Goal: Task Accomplishment & Management: Manage account settings

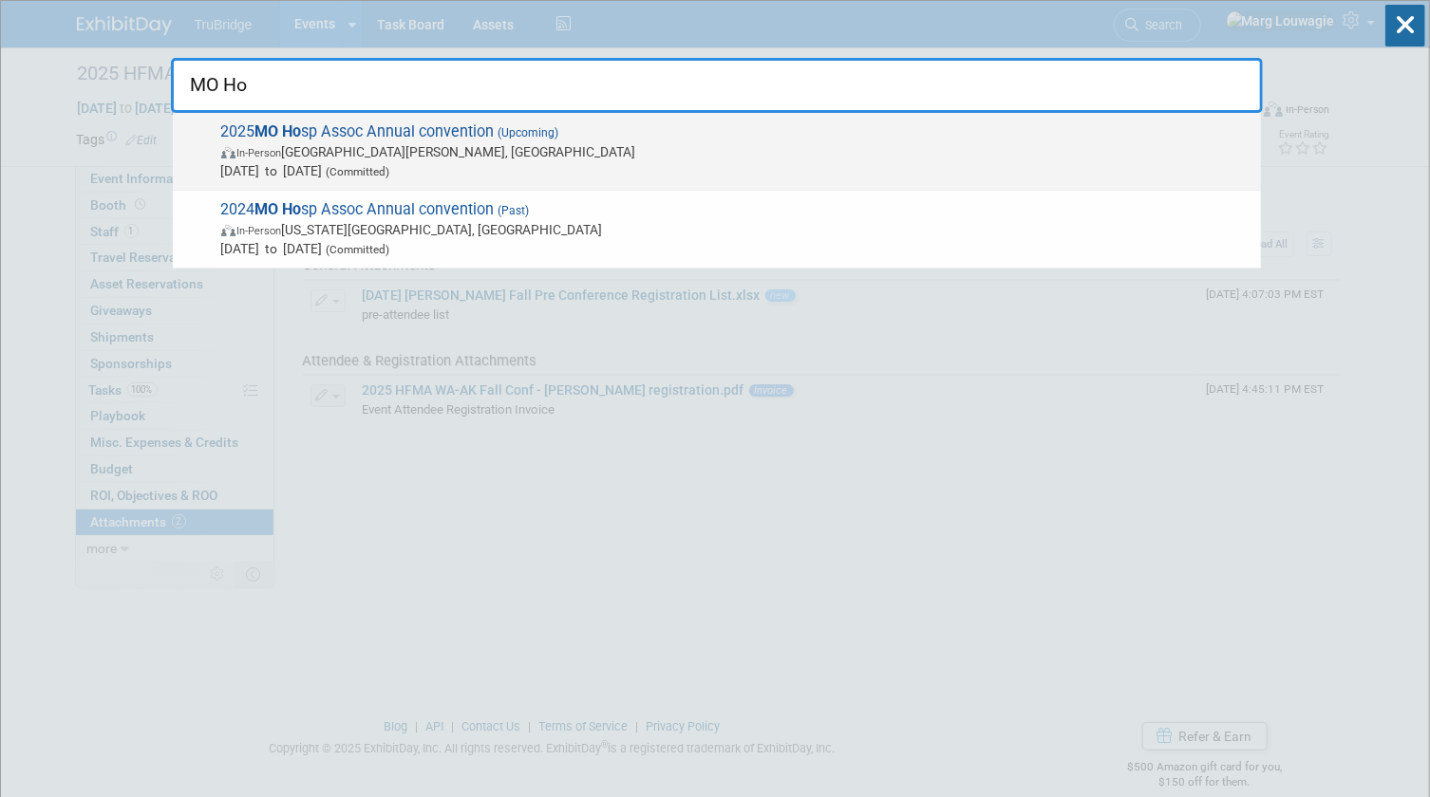
type input "MO Ho"
click at [662, 133] on span "2025 MO Ho sp Assoc Annual convention (Upcoming) In-Person [GEOGRAPHIC_DATA][PE…" at bounding box center [733, 151] width 1036 height 58
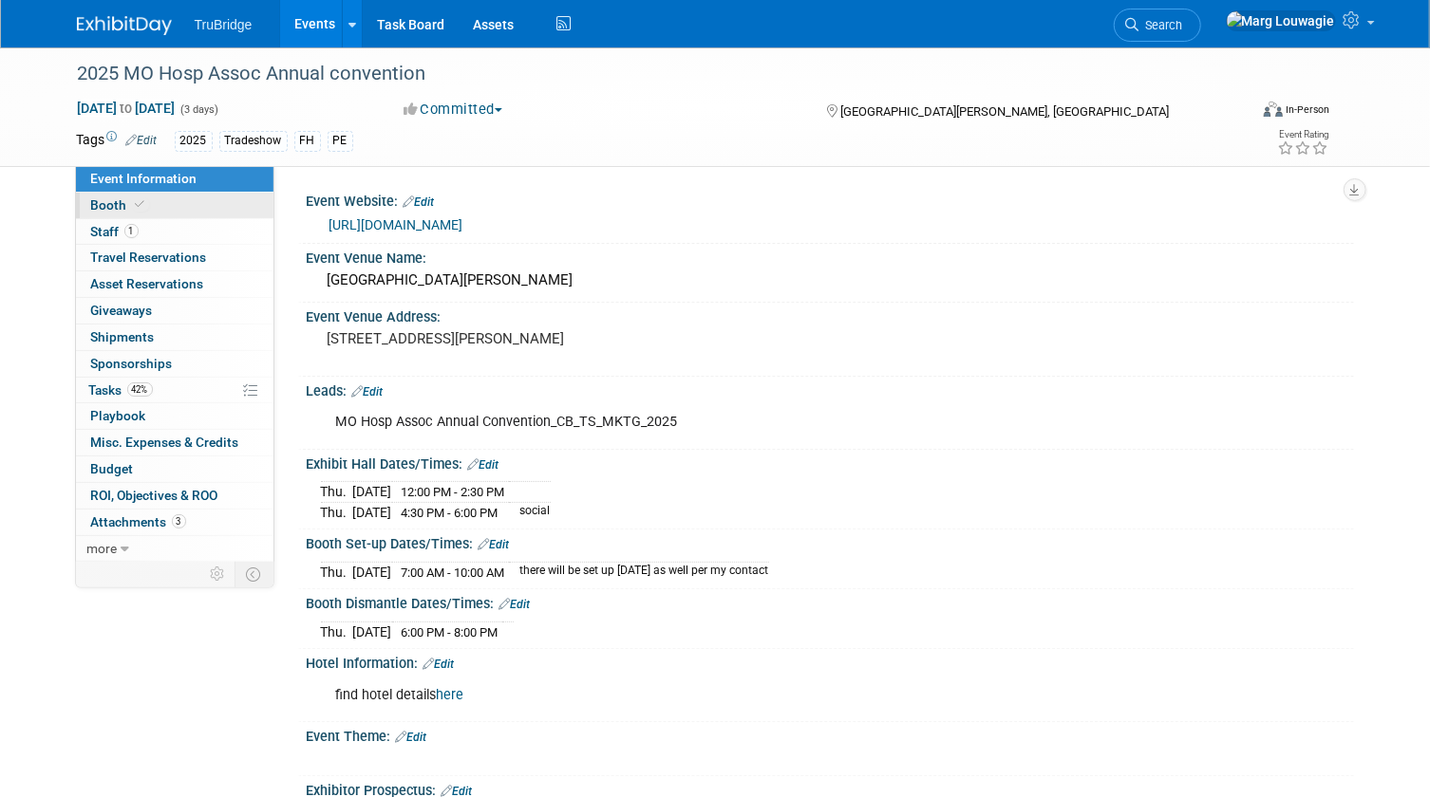
click at [149, 203] on link "Booth" at bounding box center [174, 206] width 197 height 26
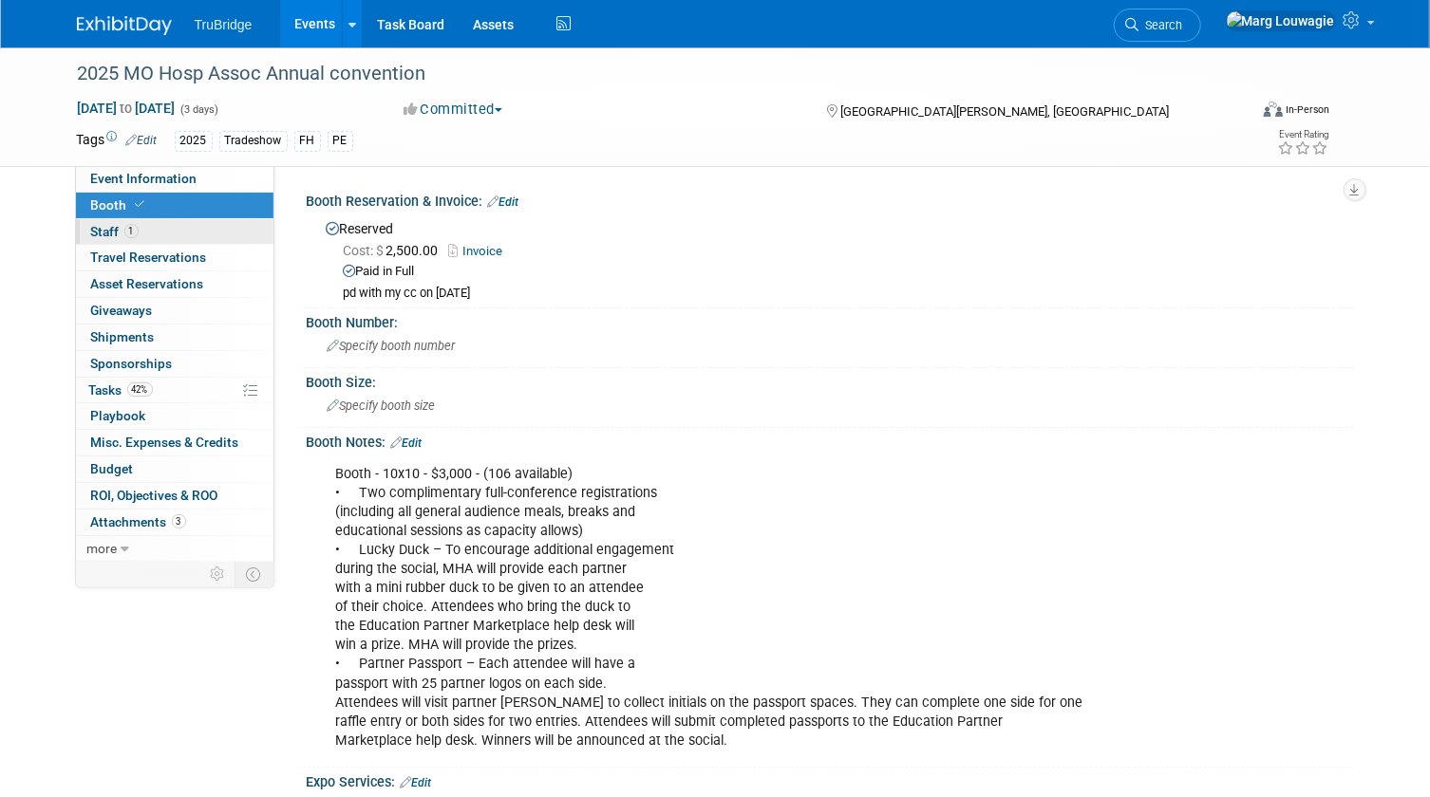
click at [186, 234] on link "1 Staff 1" at bounding box center [174, 232] width 197 height 26
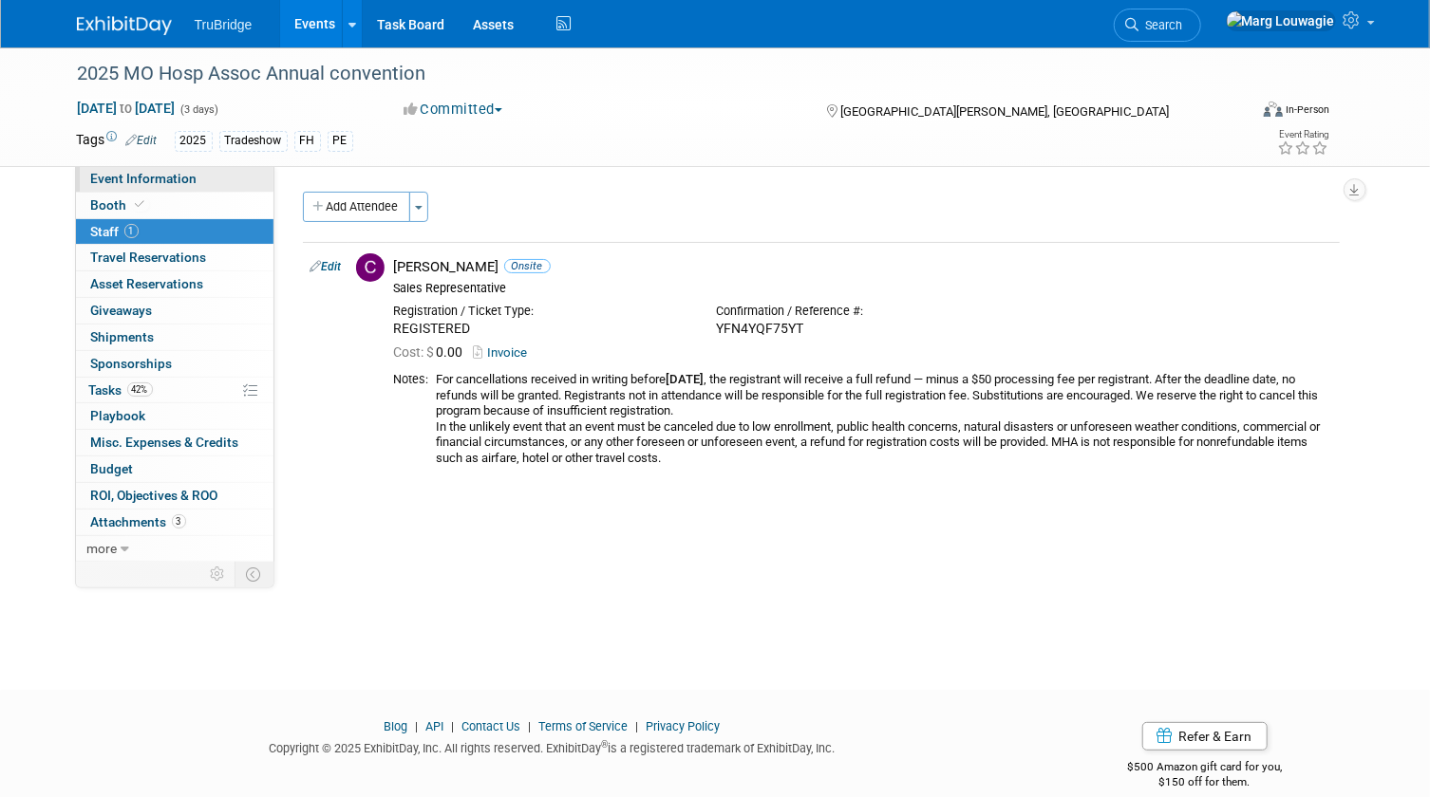
click at [188, 174] on span "Event Information" at bounding box center [144, 178] width 106 height 15
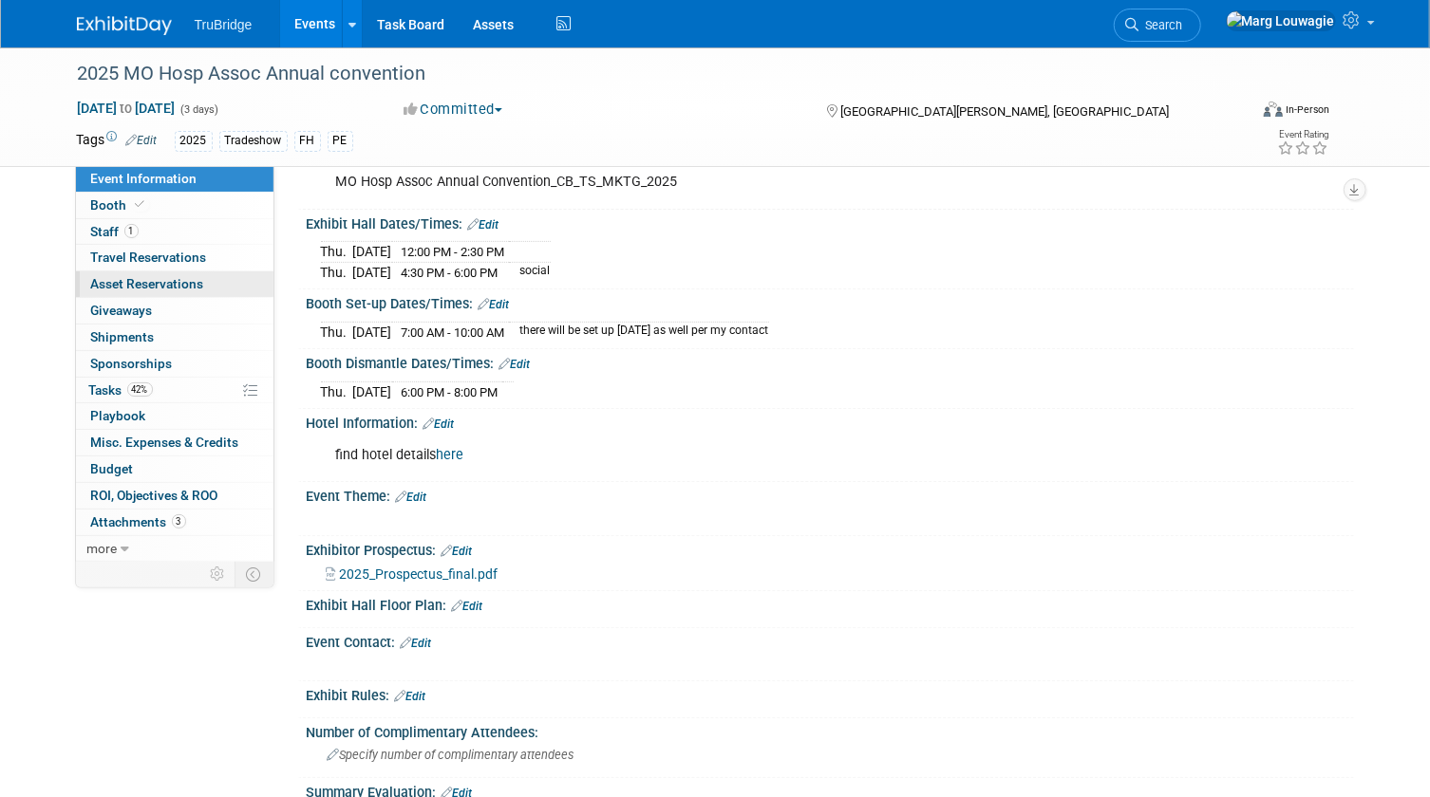
scroll to position [238, 0]
click at [156, 208] on link "Booth" at bounding box center [174, 206] width 197 height 26
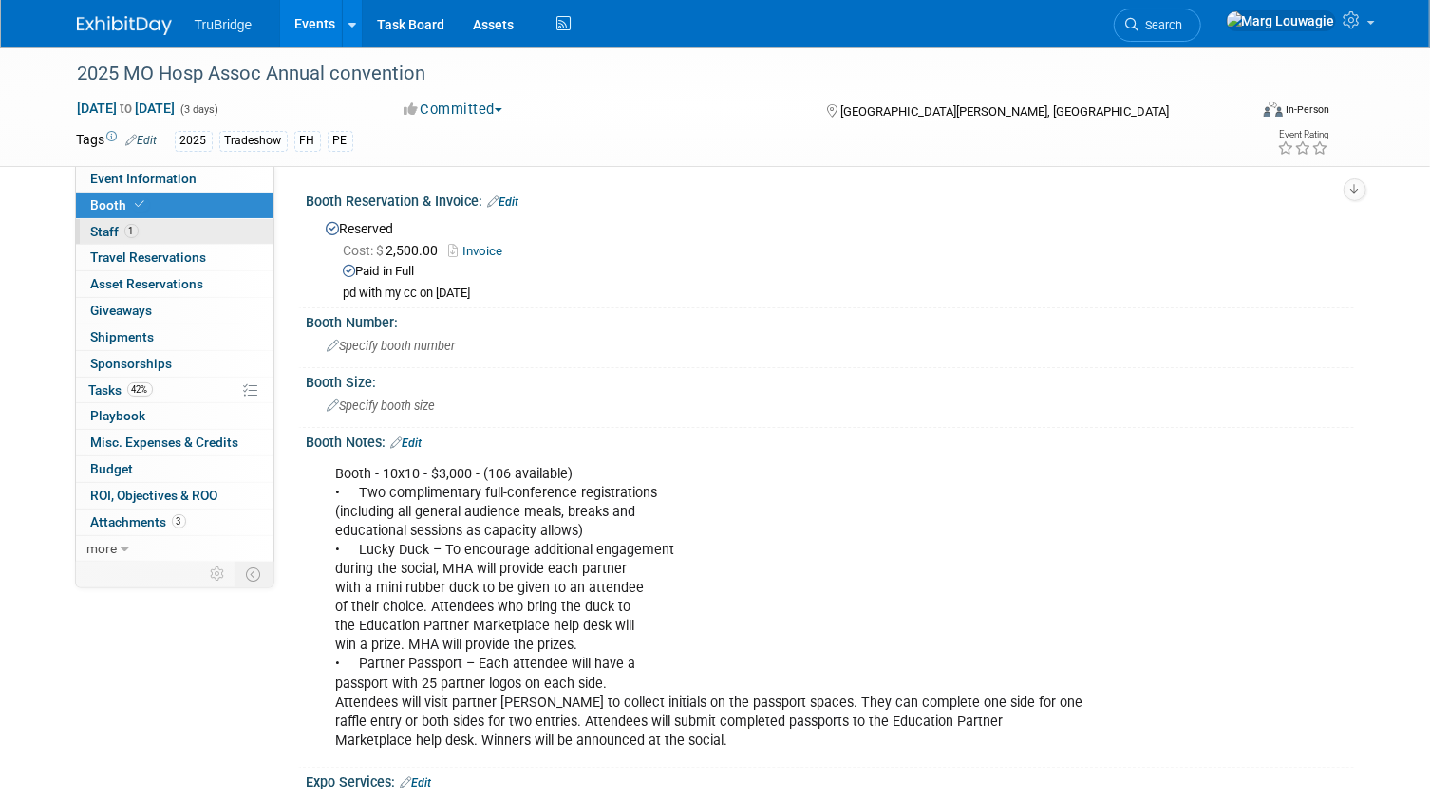
click at [156, 228] on link "1 Staff 1" at bounding box center [174, 232] width 197 height 26
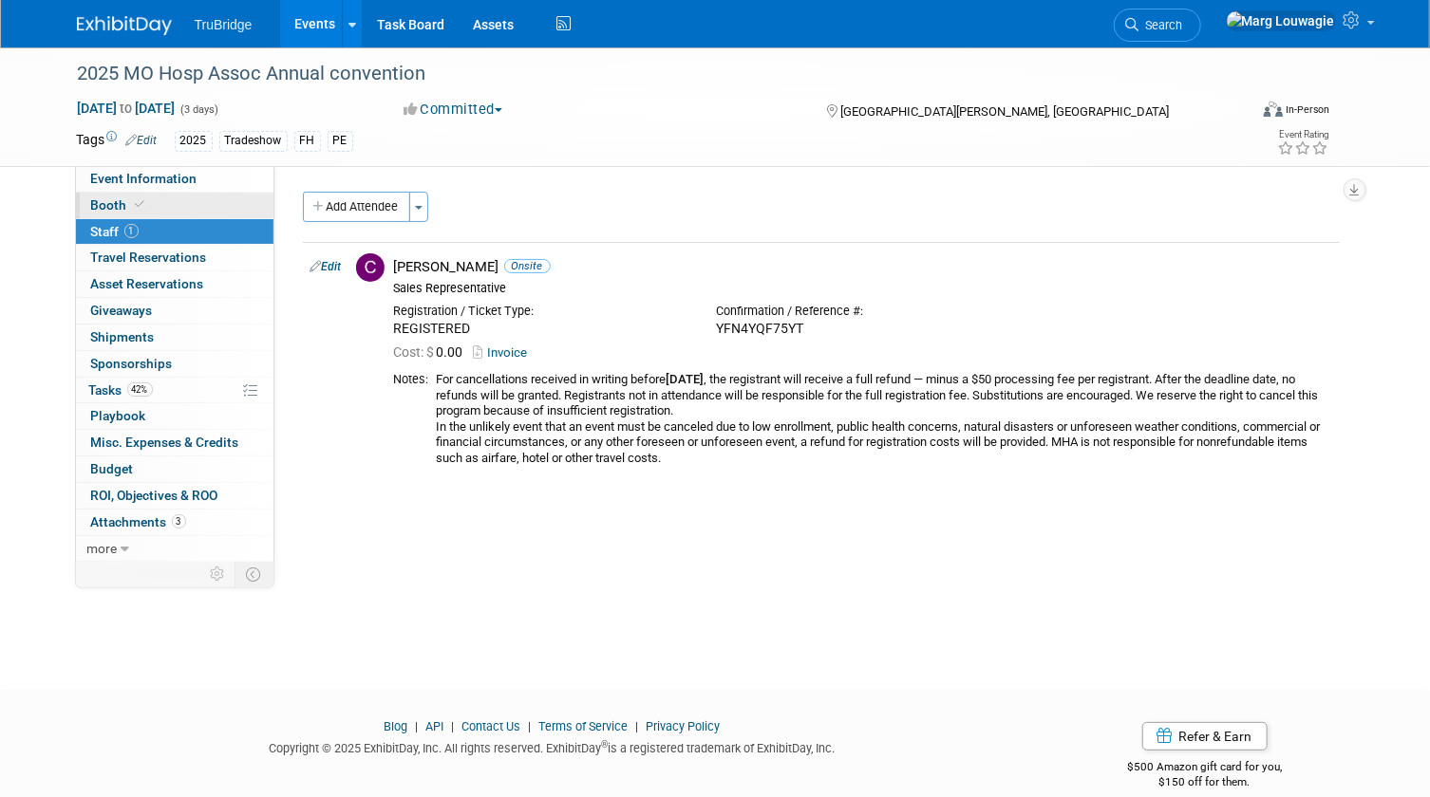
click at [199, 205] on link "Booth" at bounding box center [174, 206] width 197 height 26
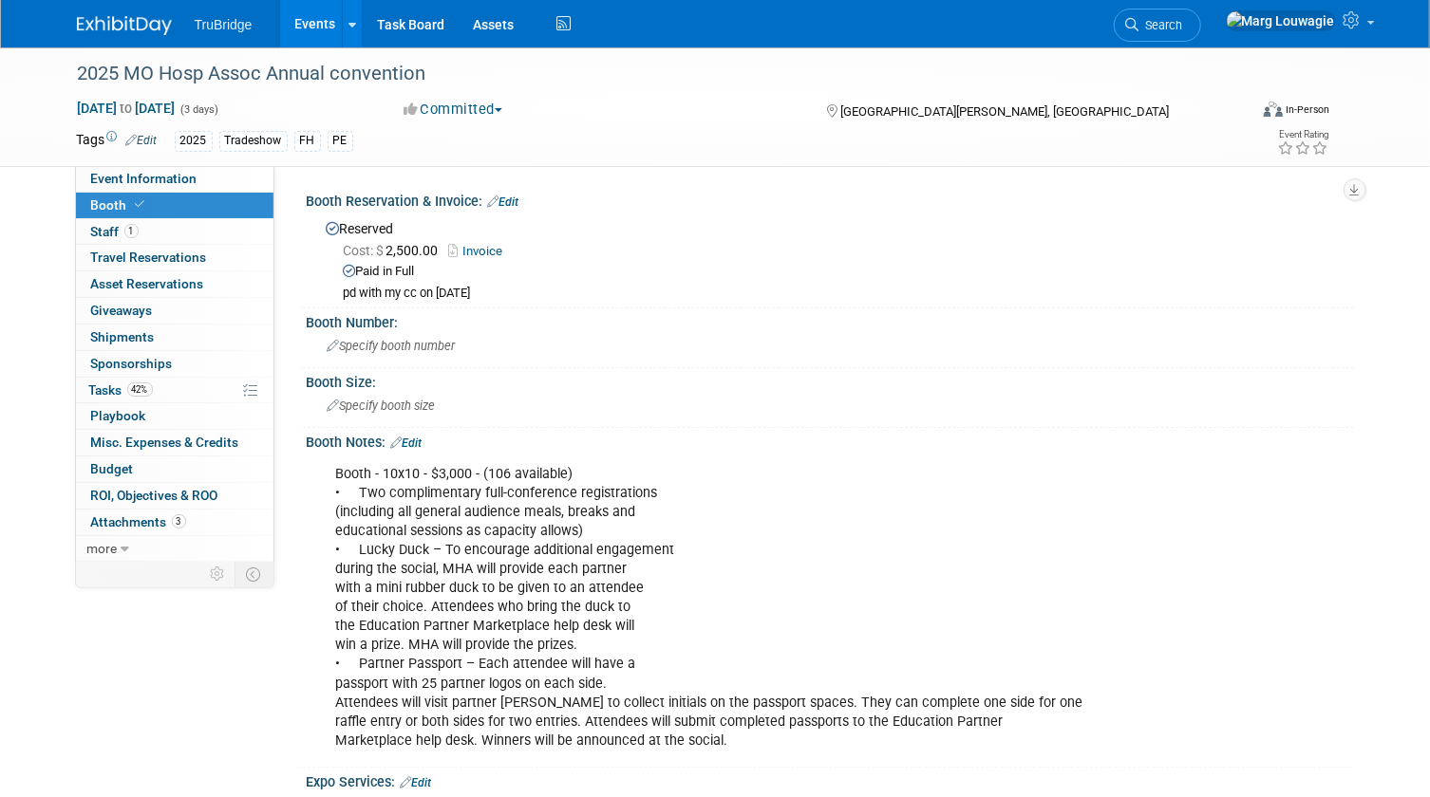
scroll to position [85, 0]
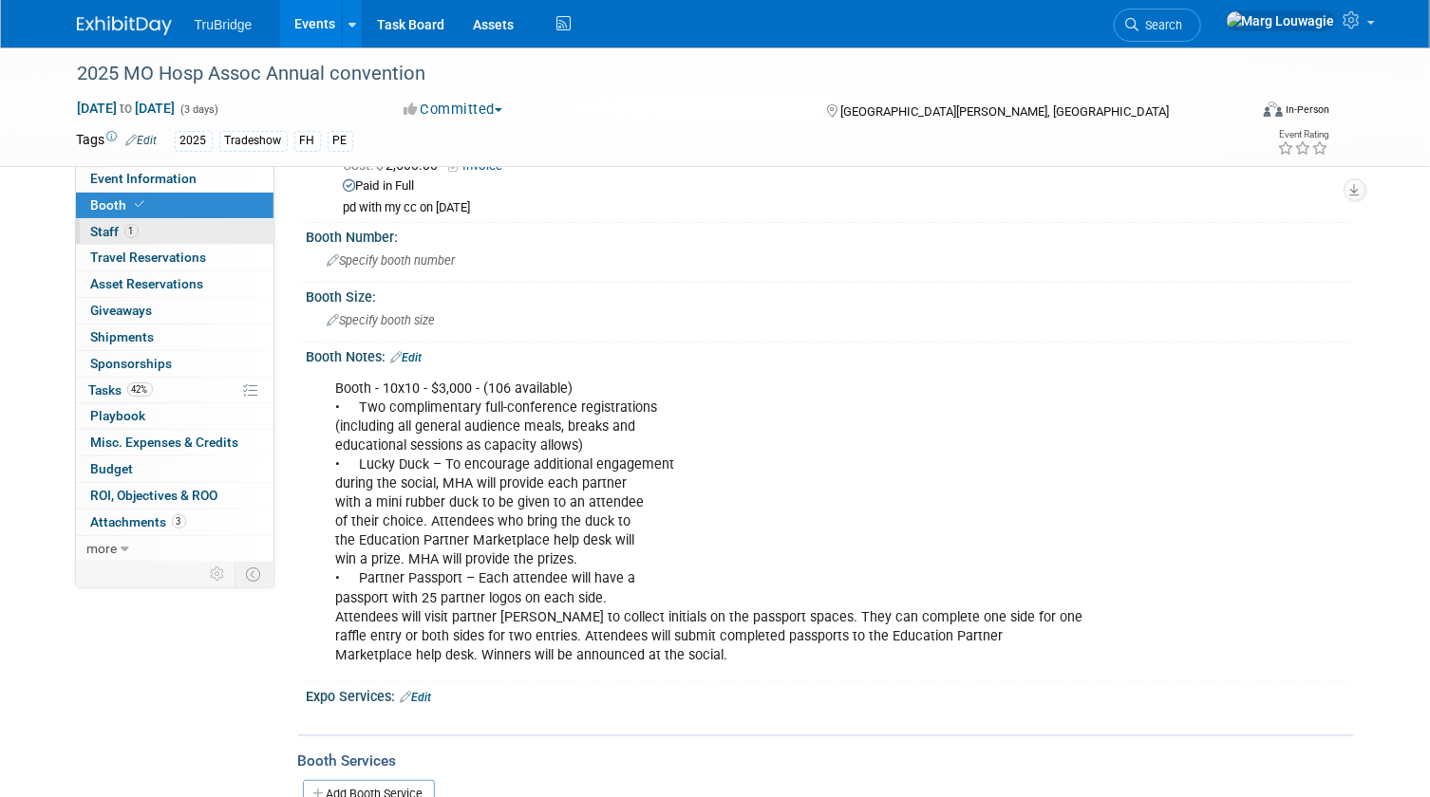
click at [201, 228] on link "1 Staff 1" at bounding box center [174, 232] width 197 height 26
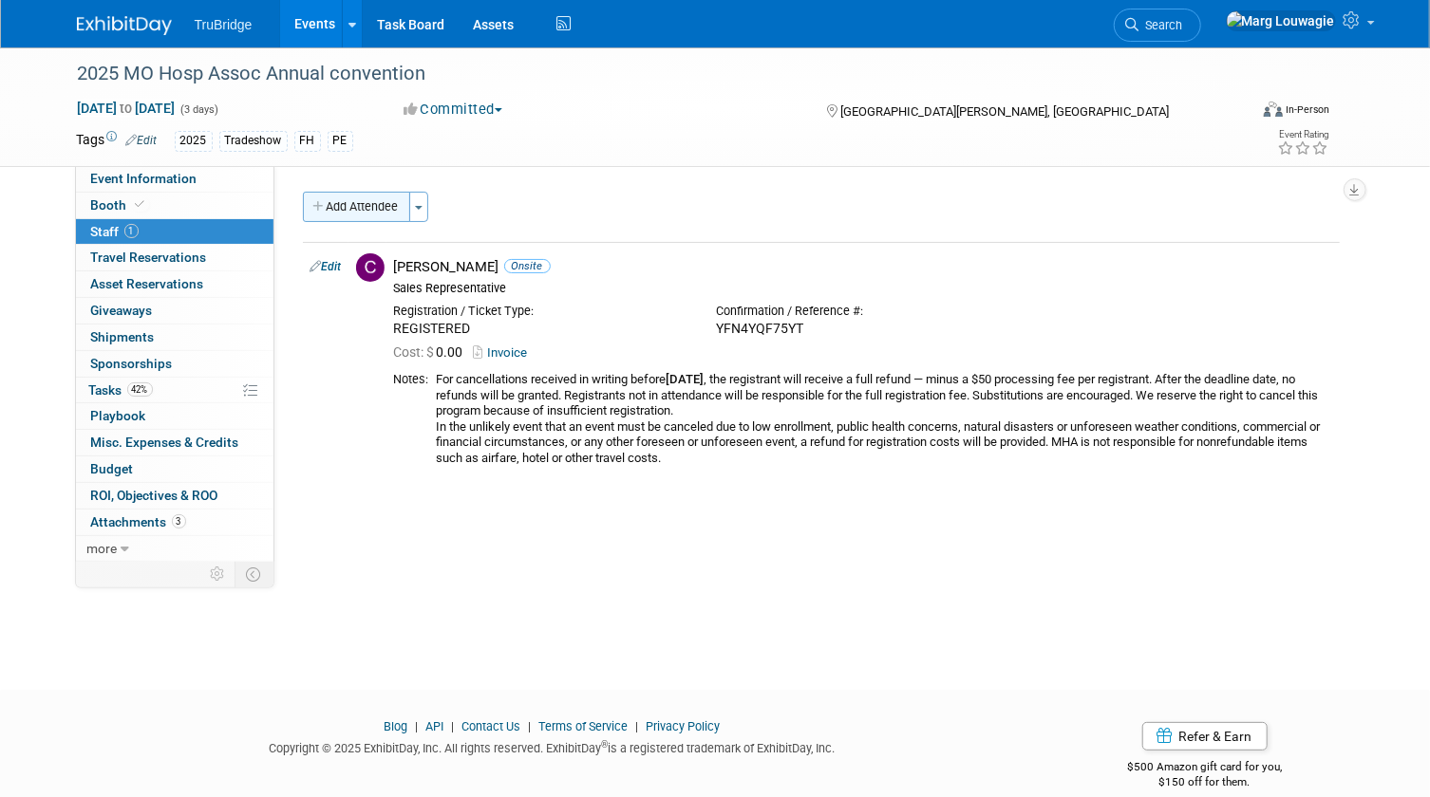
click at [386, 212] on button "Add Attendee" at bounding box center [356, 207] width 107 height 30
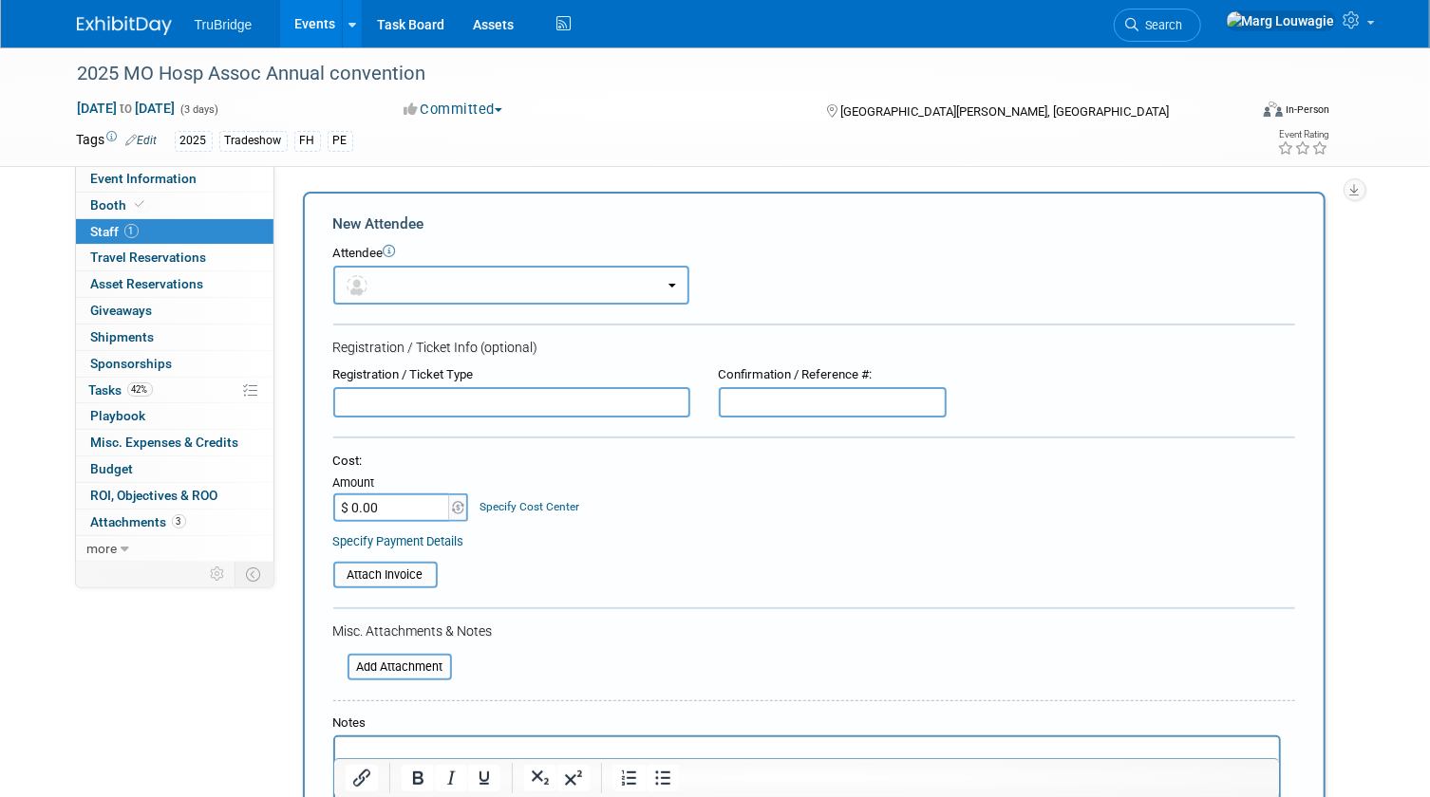
click at [464, 275] on button "button" at bounding box center [511, 285] width 356 height 39
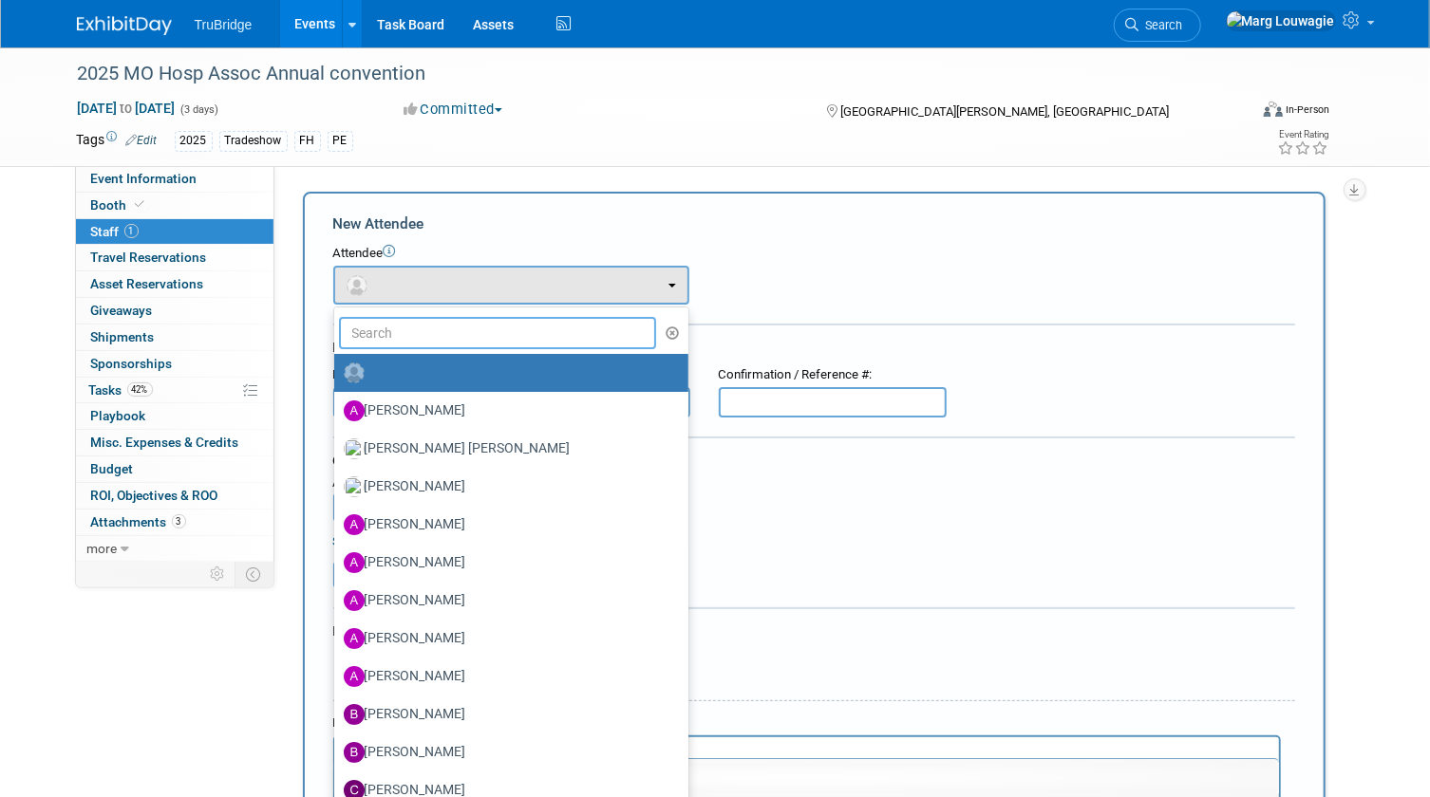
click at [465, 325] on input "text" at bounding box center [498, 333] width 318 height 32
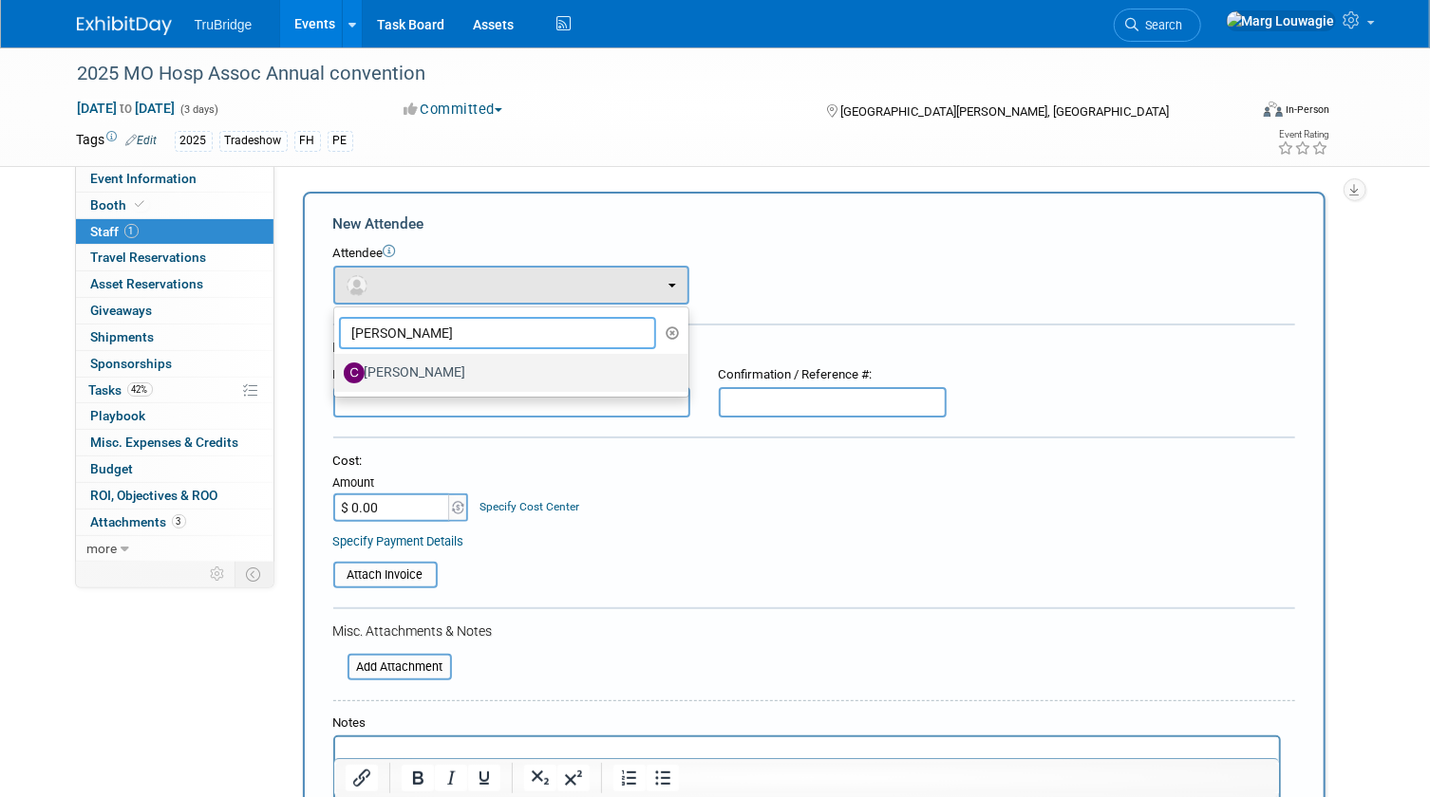
type input "Craig"
click at [442, 369] on label "[PERSON_NAME]" at bounding box center [507, 373] width 326 height 30
click at [337, 369] on input "[PERSON_NAME]" at bounding box center [331, 371] width 12 height 12
select select "065143f1-b446-4a55-9525-d3dc48e20d99"
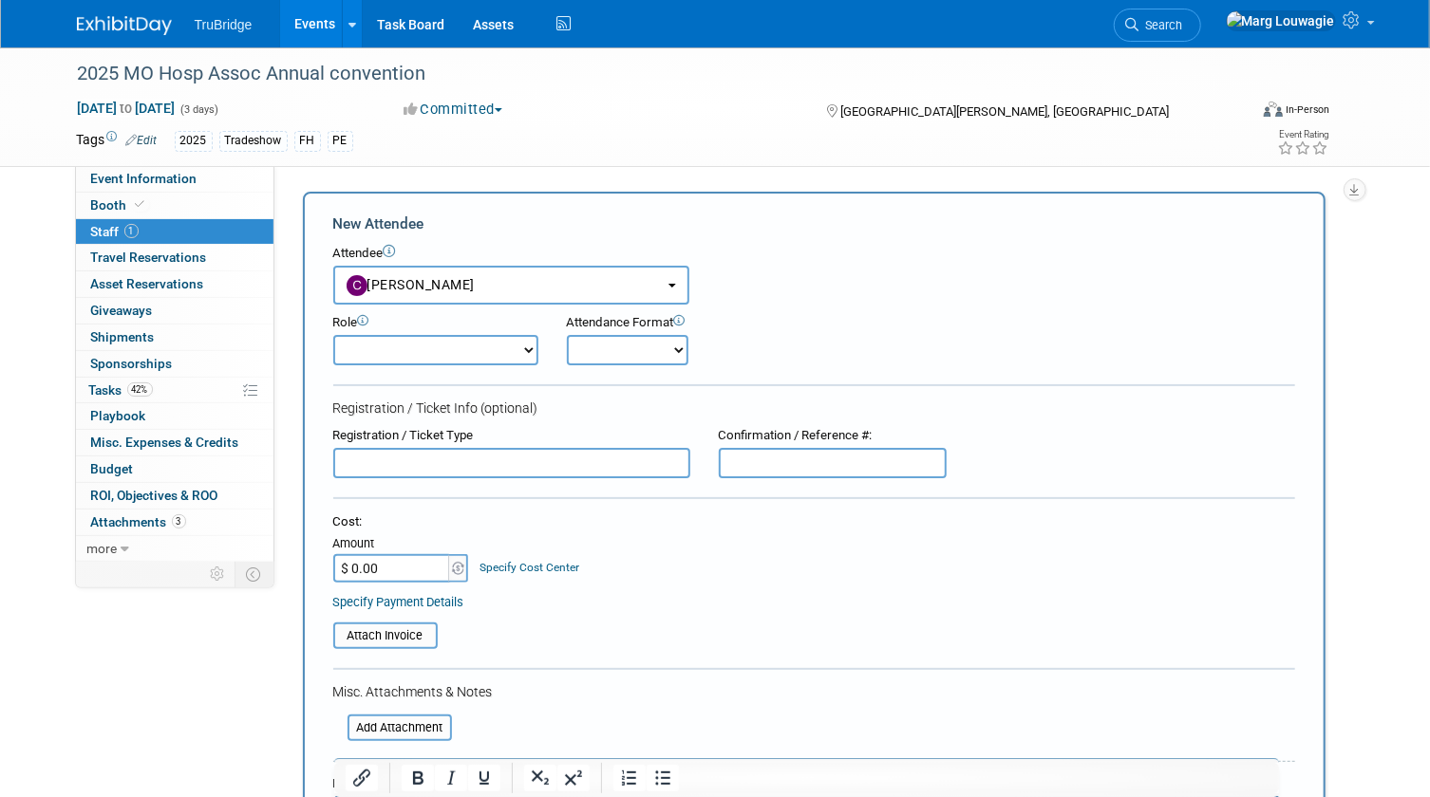
click at [443, 354] on select "Demonstrator Host Leadership Marketing Planner Presenter Sales Representative" at bounding box center [435, 350] width 205 height 30
select select "4"
click at [333, 335] on select "Demonstrator Host Leadership Marketing Planner Presenter Sales Representative" at bounding box center [435, 350] width 205 height 30
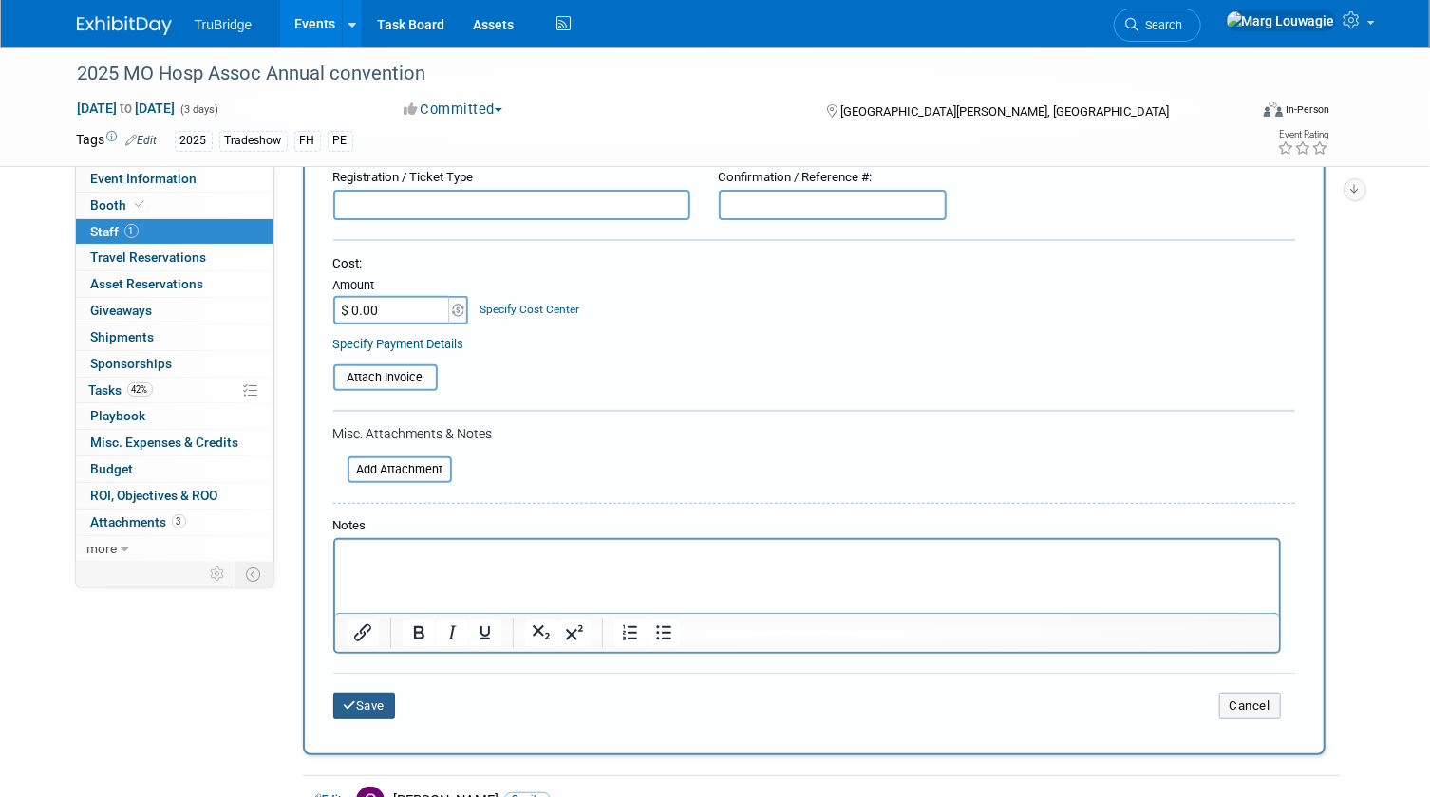
click at [373, 705] on button "Save" at bounding box center [364, 706] width 63 height 27
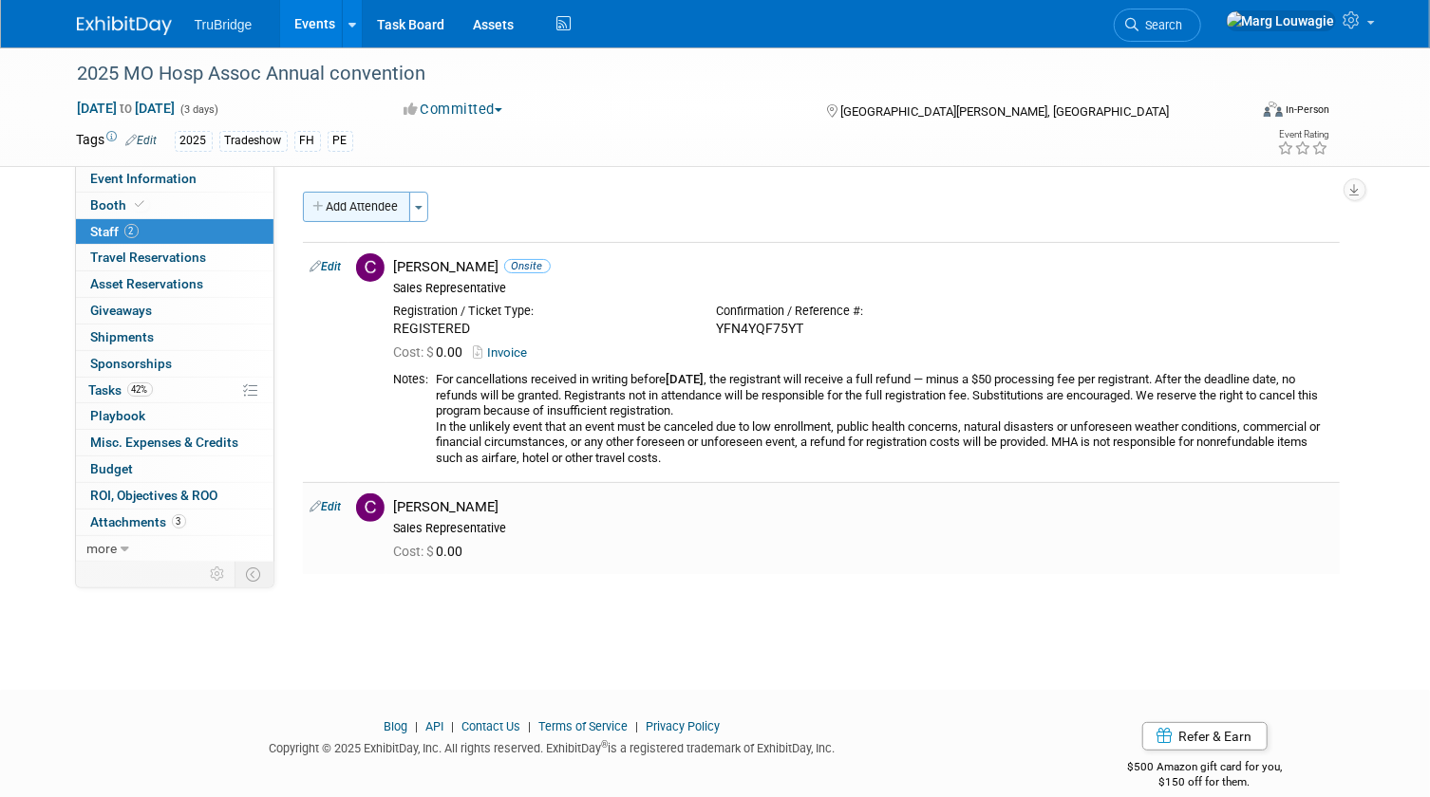
click at [367, 205] on button "Add Attendee" at bounding box center [356, 207] width 107 height 30
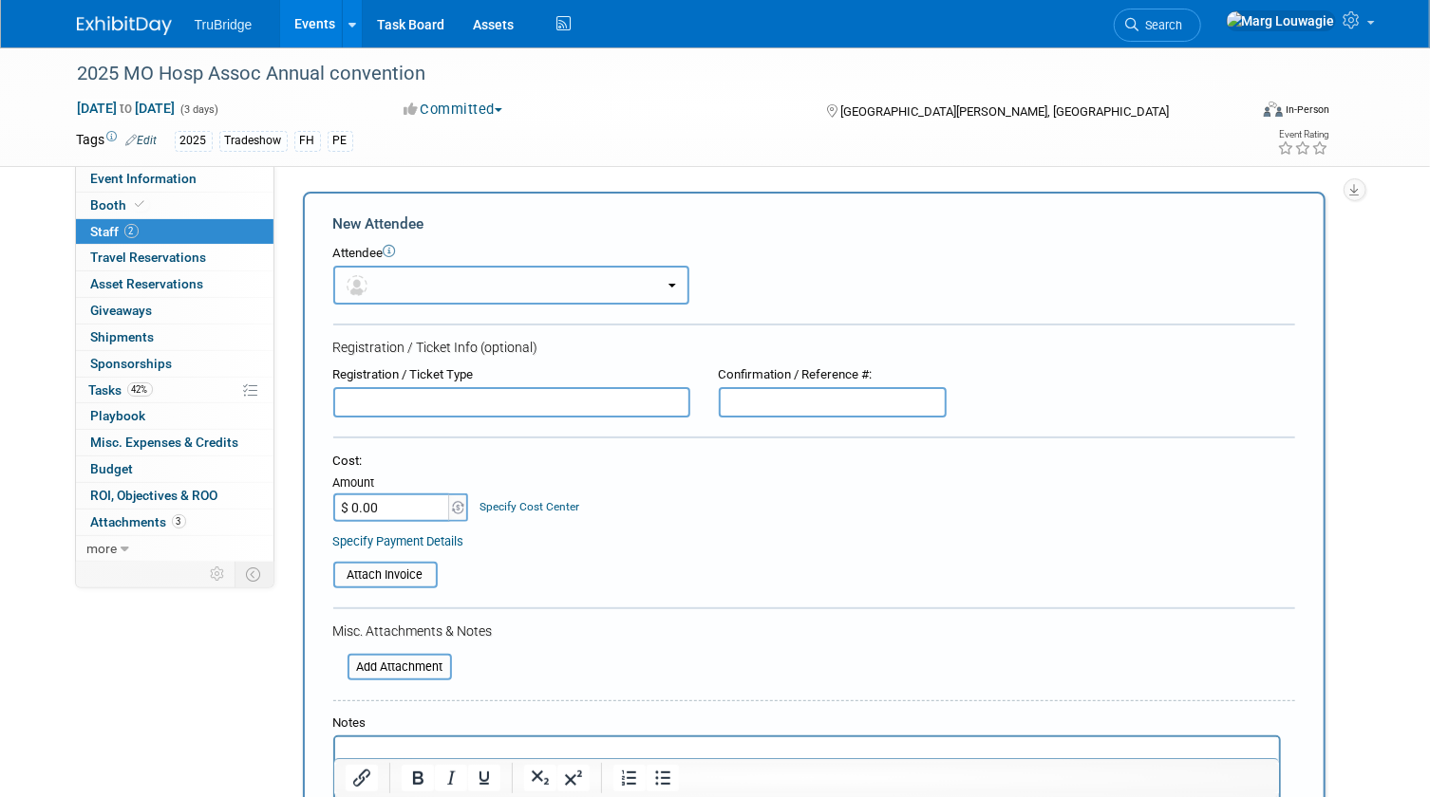
click at [424, 285] on button "button" at bounding box center [511, 285] width 356 height 39
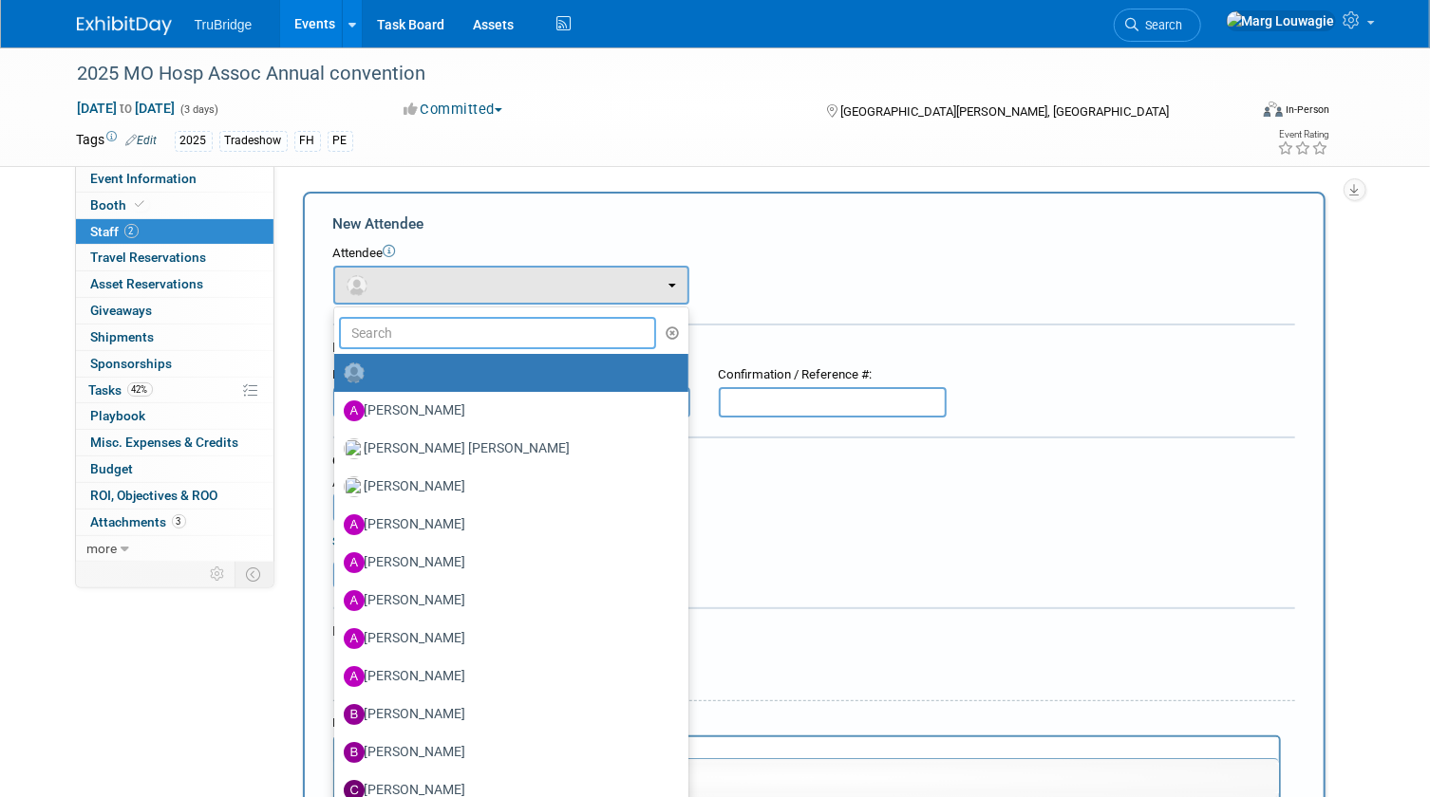
click at [471, 337] on input "text" at bounding box center [498, 333] width 318 height 32
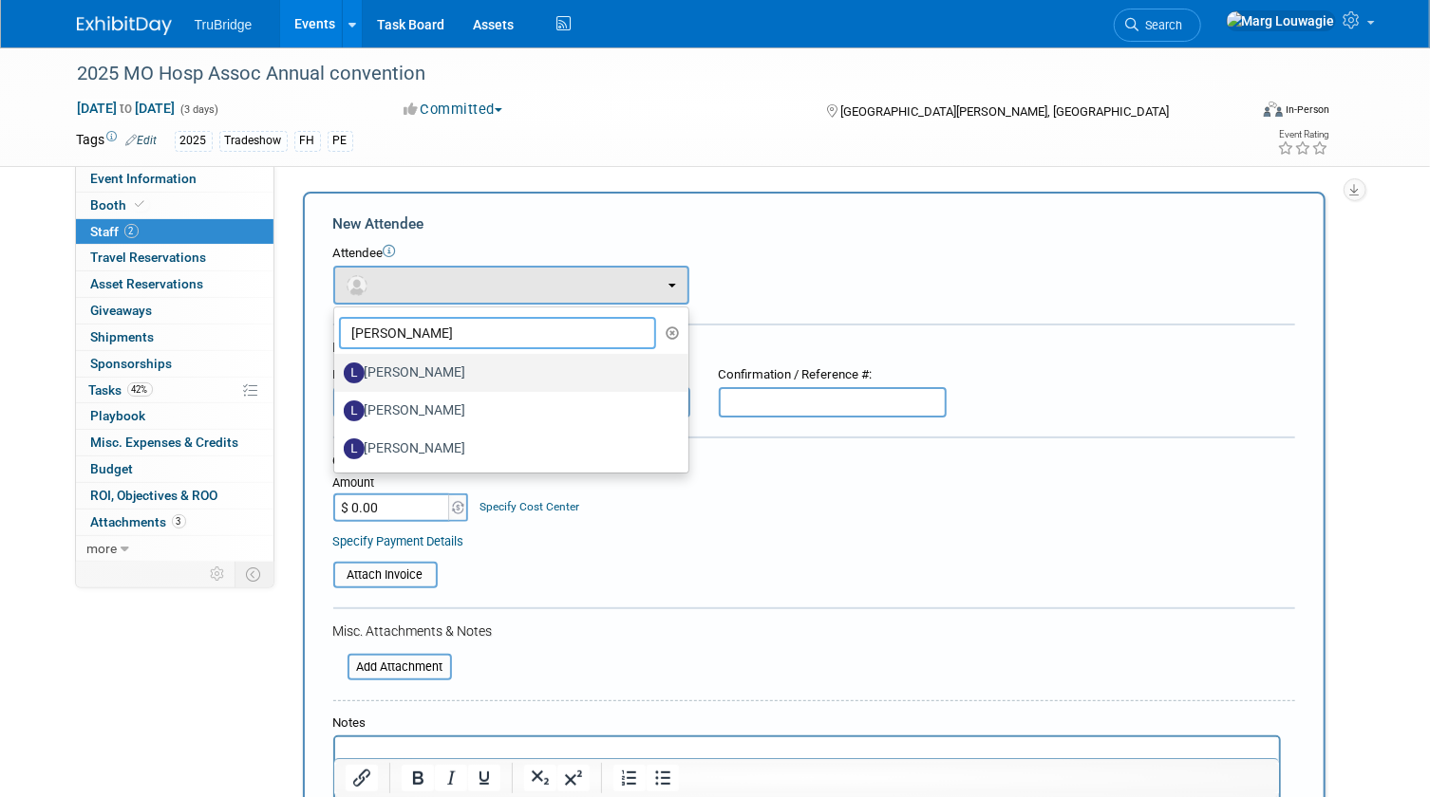
type input "Laura"
click at [477, 365] on label "[PERSON_NAME]" at bounding box center [507, 373] width 326 height 30
click at [337, 365] on input "[PERSON_NAME]" at bounding box center [331, 371] width 12 height 12
select select "d61f4061-cd12-4be2-8494-cd56ca0880bd"
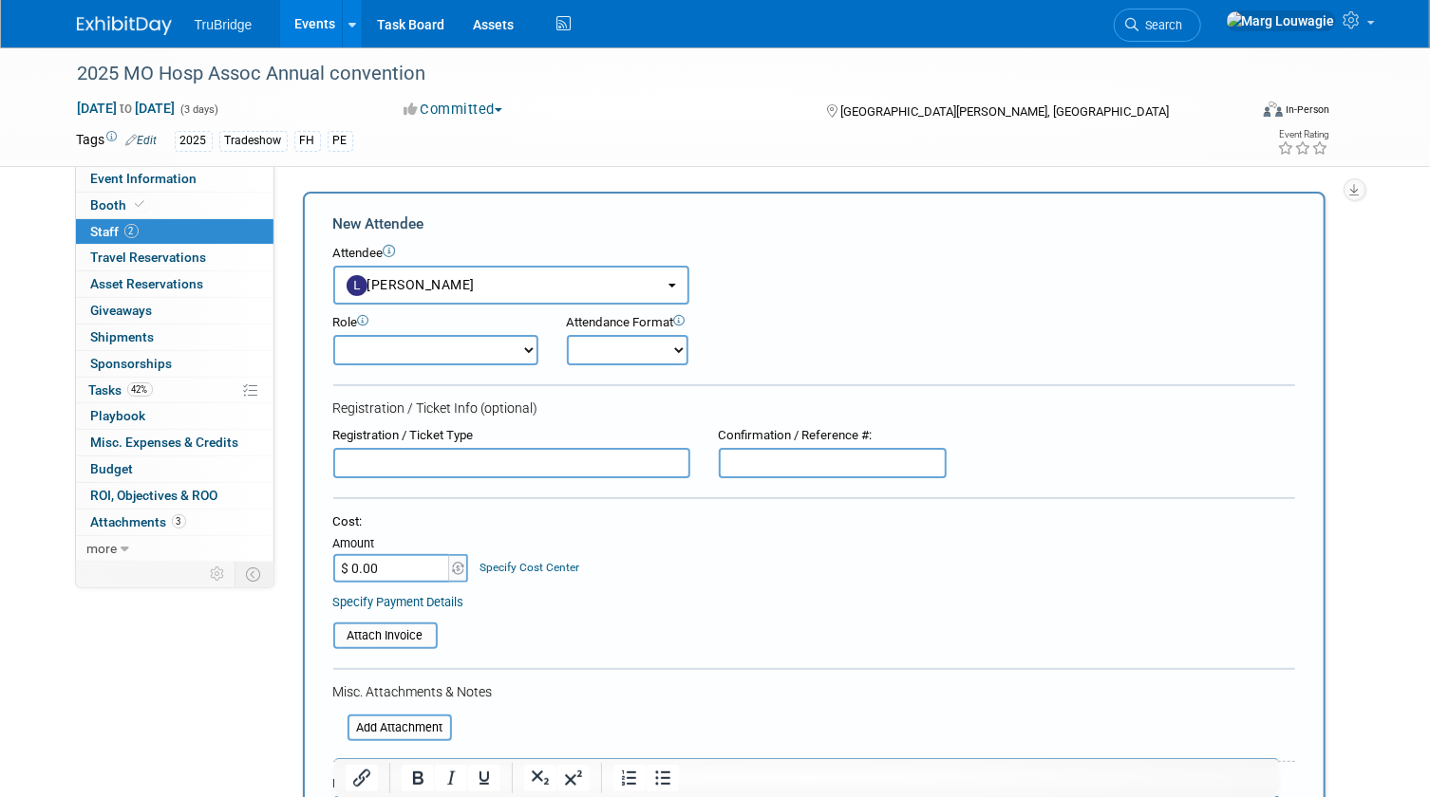
click at [478, 345] on select "Demonstrator Host Leadership Marketing Planner Presenter Sales Representative" at bounding box center [435, 350] width 205 height 30
select select "4"
click at [333, 335] on select "Demonstrator Host Leadership Marketing Planner Presenter Sales Representative" at bounding box center [435, 350] width 205 height 30
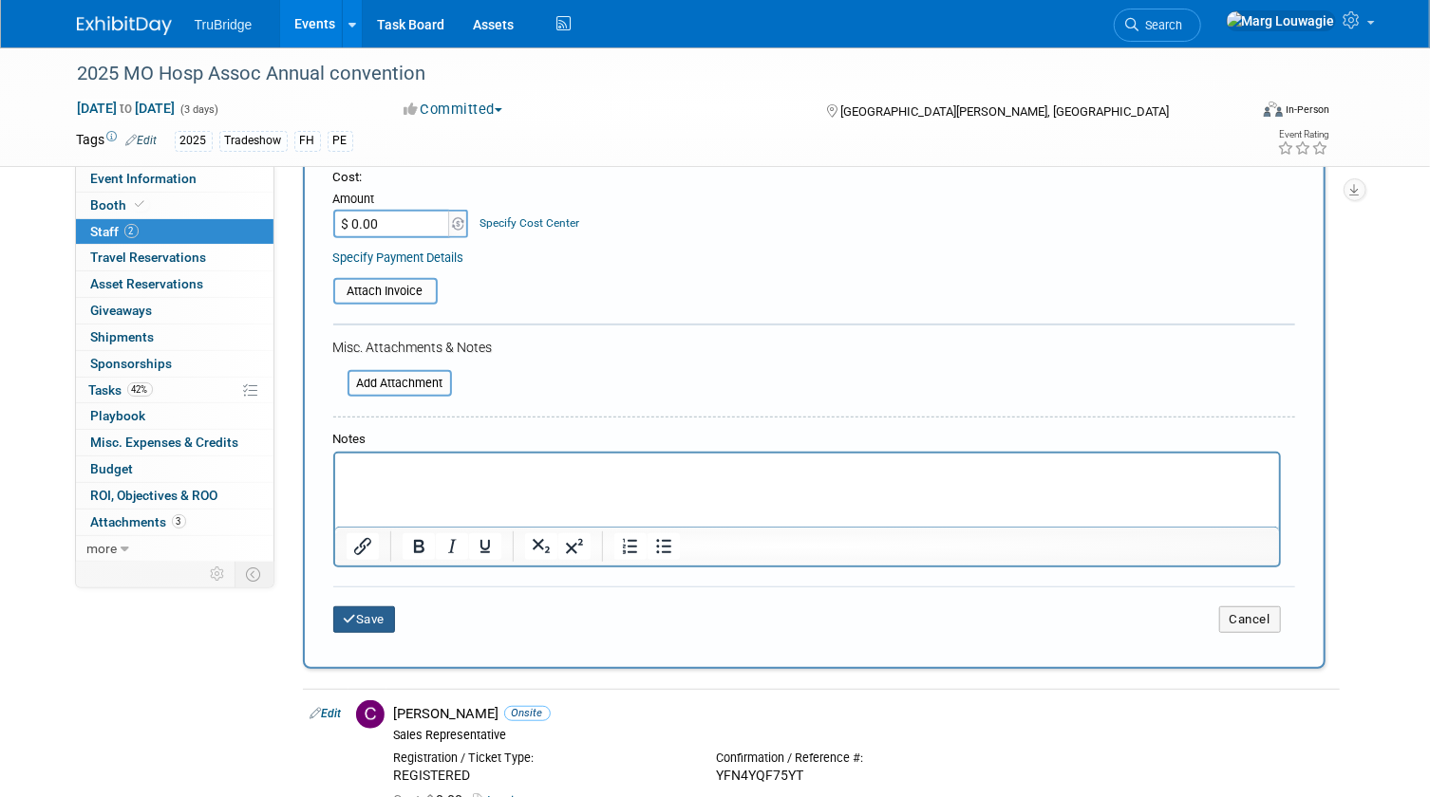
click at [384, 617] on button "Save" at bounding box center [364, 620] width 63 height 27
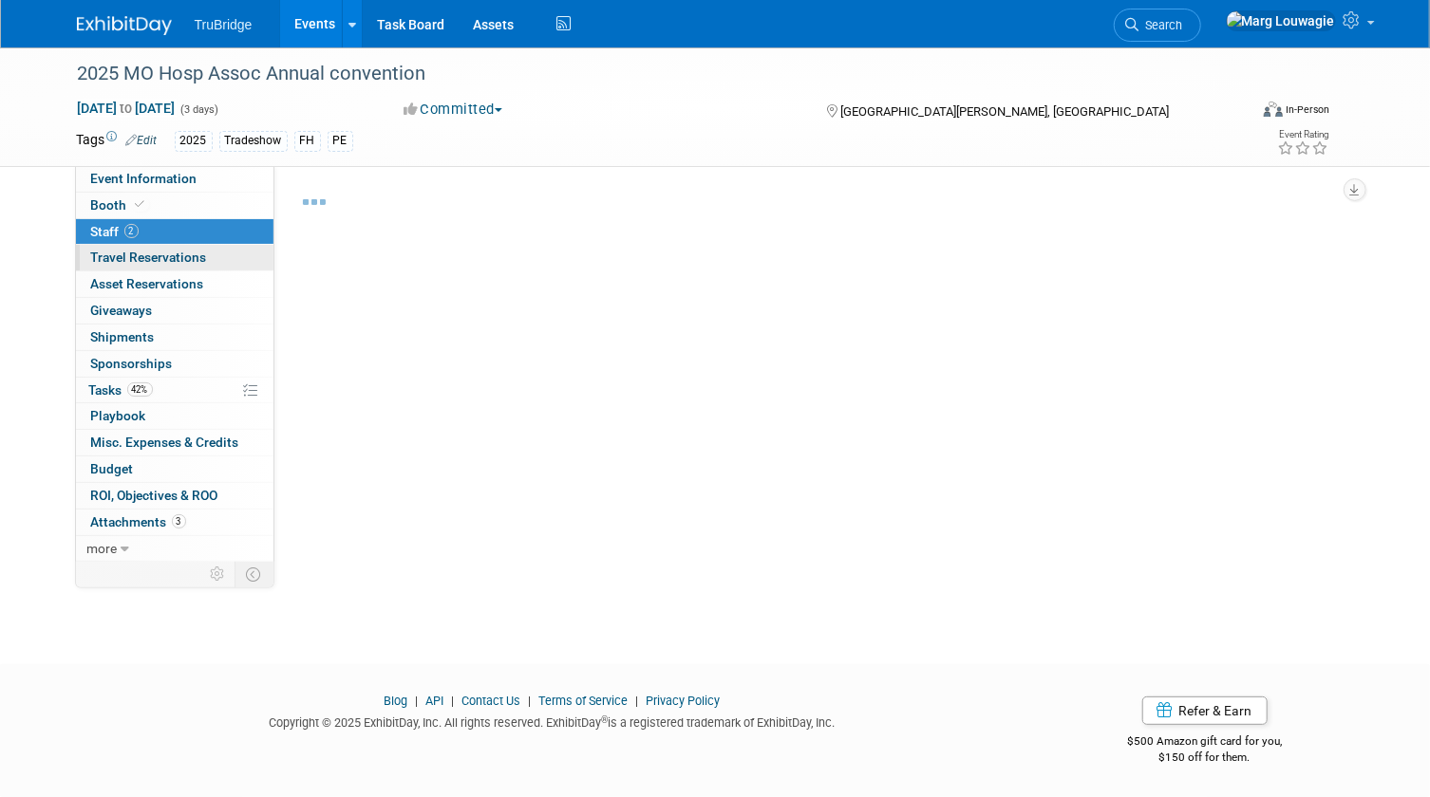
scroll to position [91, 0]
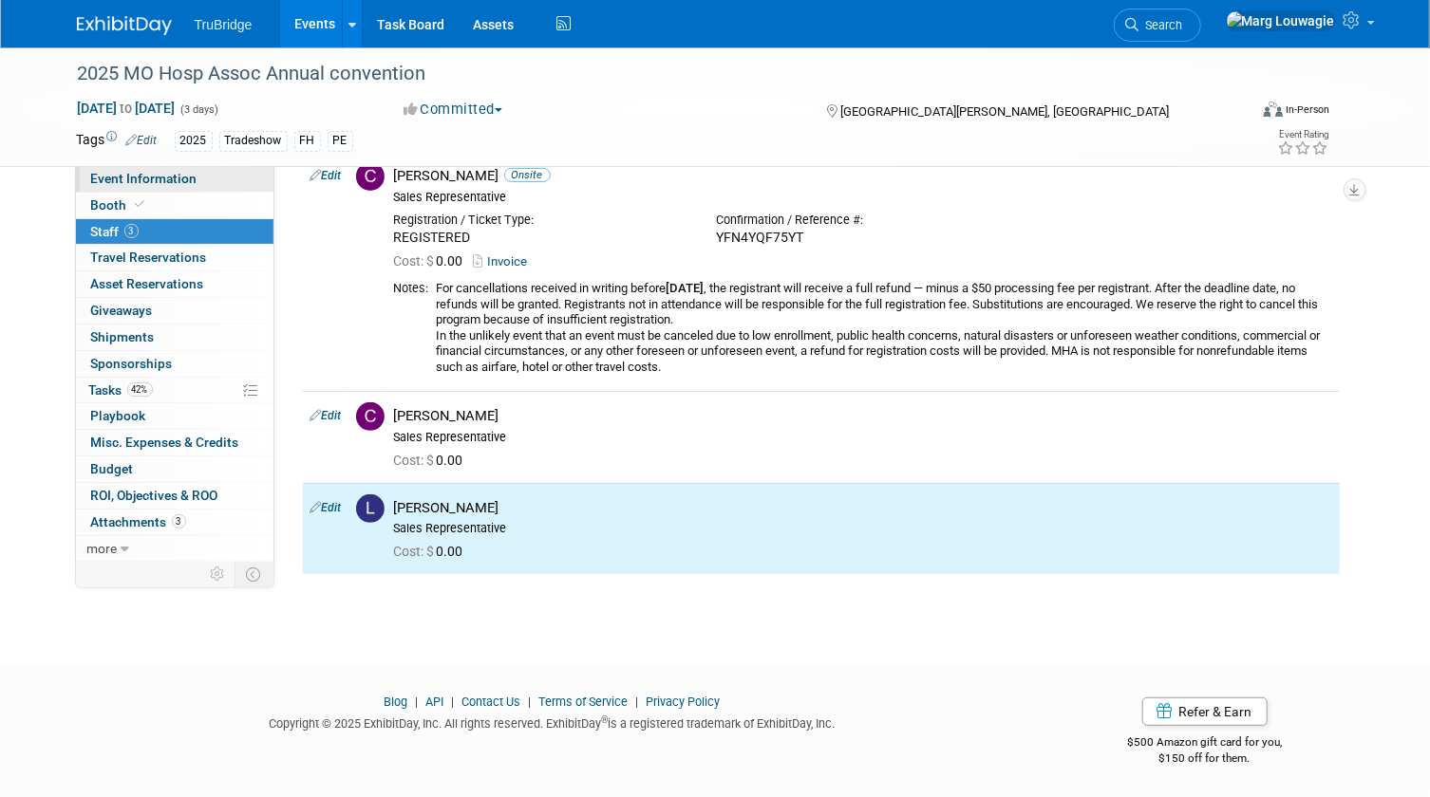
click at [171, 174] on span "Event Information" at bounding box center [144, 178] width 106 height 15
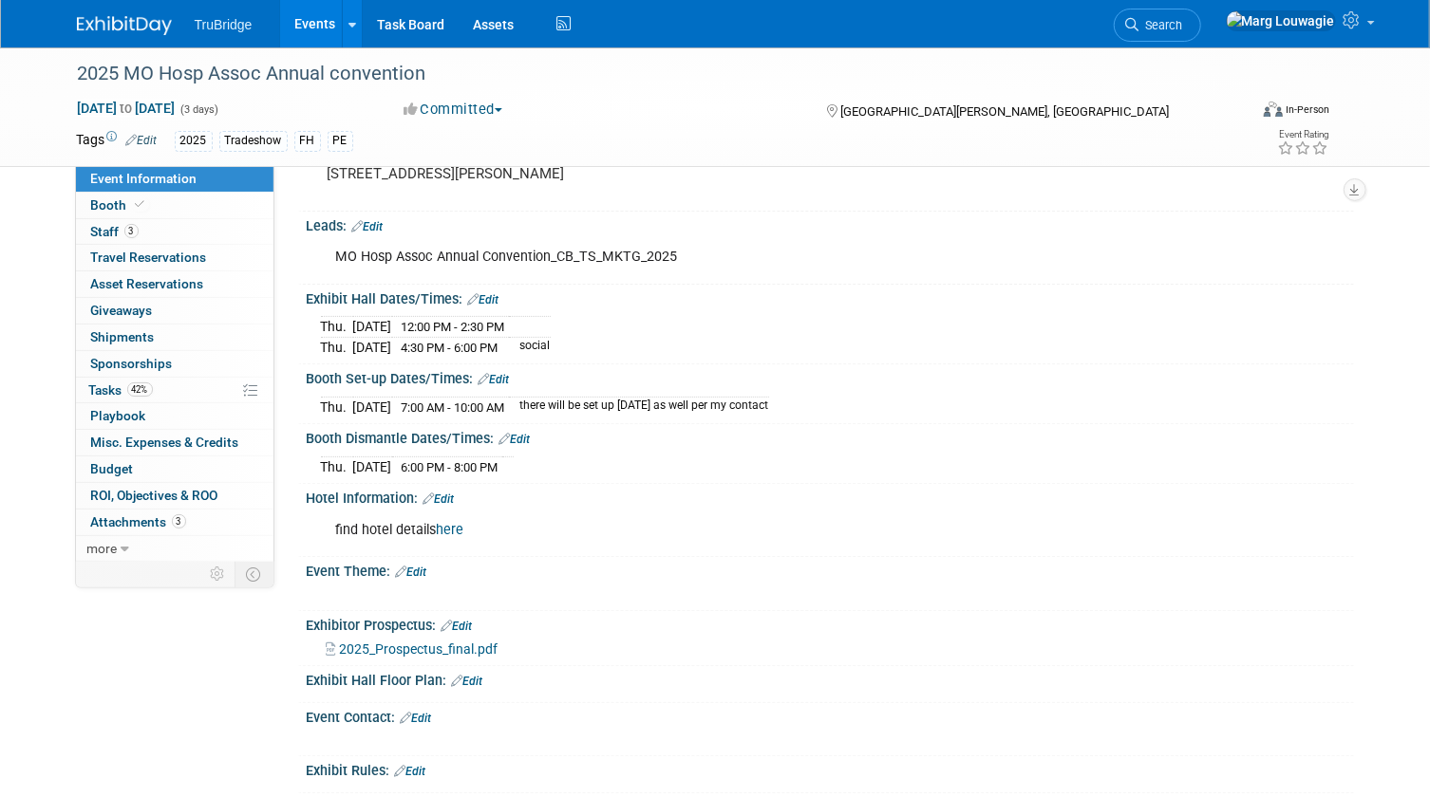
scroll to position [172, 0]
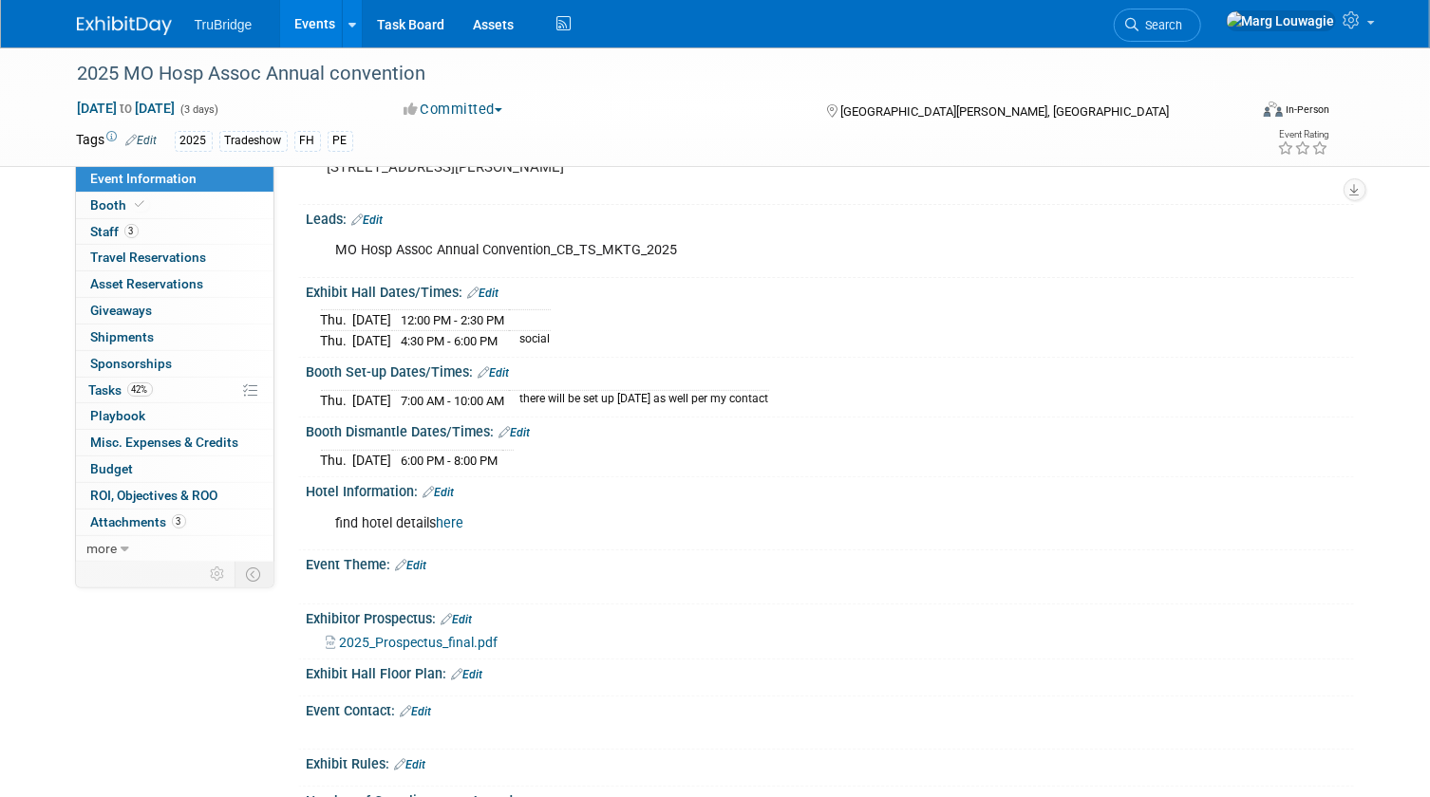
drag, startPoint x: 304, startPoint y: 285, endPoint x: 566, endPoint y: 508, distance: 344.1
click at [566, 508] on div "Event Website: Edit https://web.mhanet.com/ Event Venue Name: St. Charles Conve…" at bounding box center [821, 513] width 1037 height 996
drag, startPoint x: 566, startPoint y: 508, endPoint x: 436, endPoint y: 333, distance: 217.8
copy div "Exhibit Hall Dates/Times: Edit Thu. Nov 6, 2025 12:00 PM - 2:30 PM Thu. Nov 6, …"
click at [670, 330] on div "Thu. Nov 6, 2025 12:00 PM - 2:30 PM Thu. Nov 6, 2025 4:30 PM - 6:00 PM social" at bounding box center [830, 328] width 1019 height 46
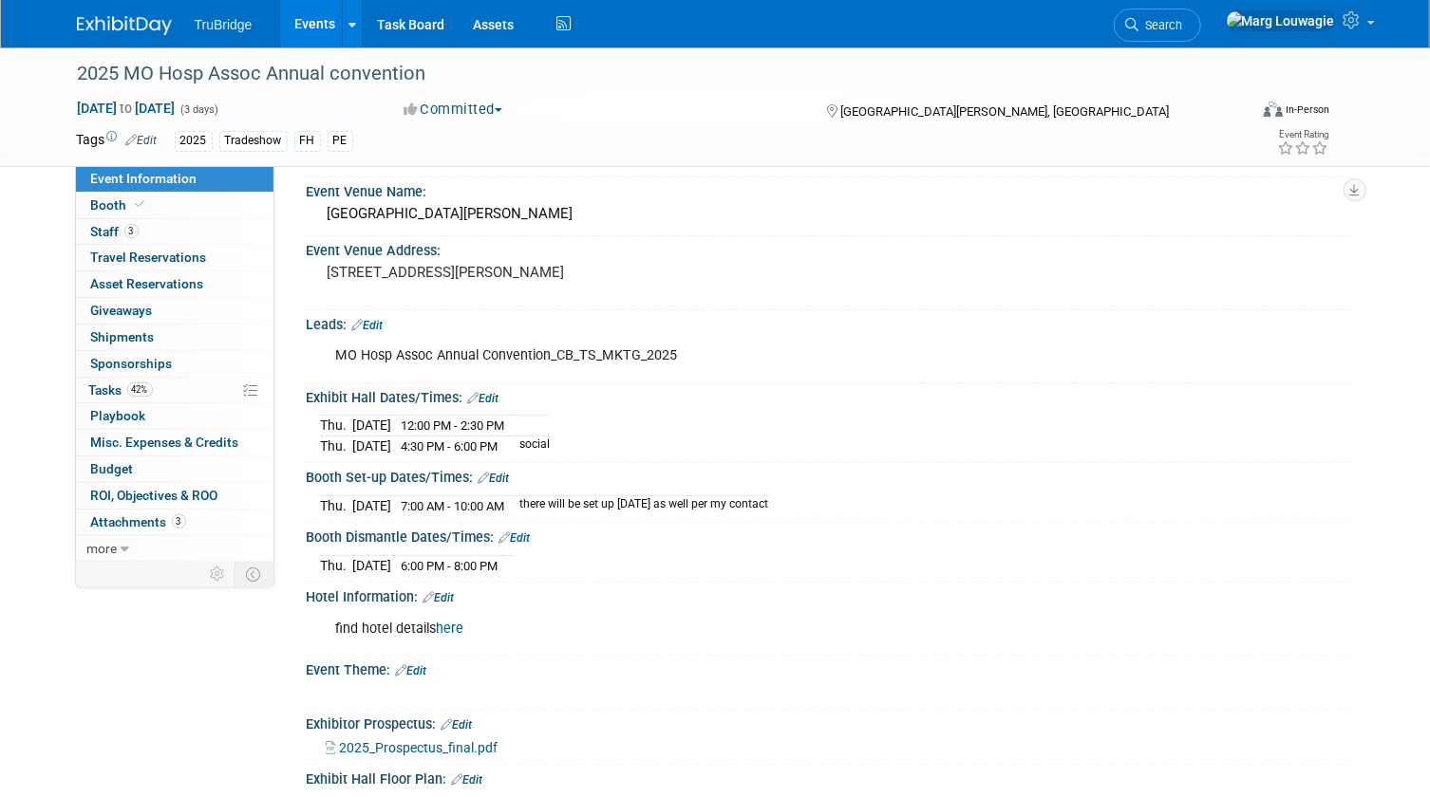
scroll to position [0, 0]
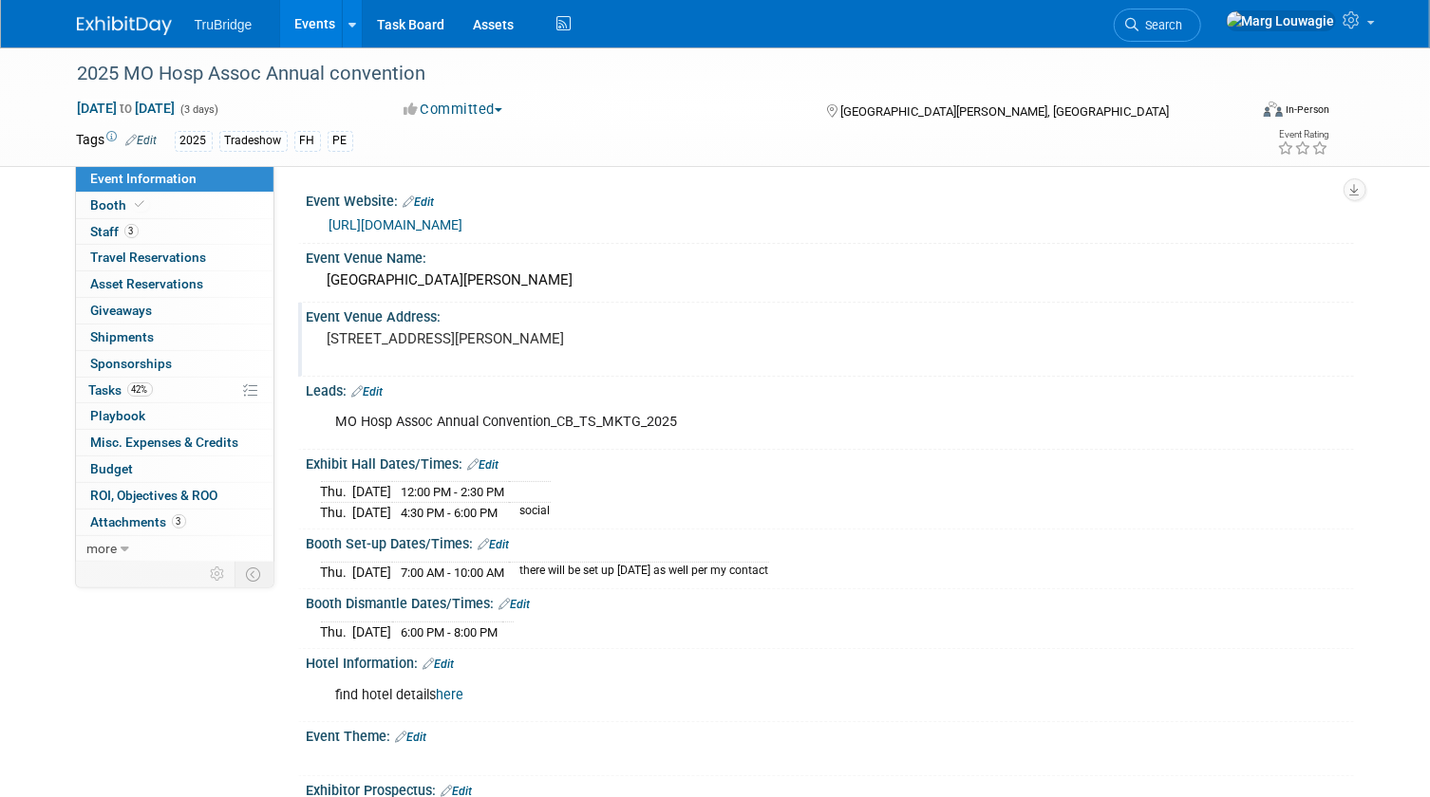
drag, startPoint x: 321, startPoint y: 274, endPoint x: 532, endPoint y: 353, distance: 225.0
click at [532, 353] on div "Event Website: Edit https://web.mhanet.com/ Event Venue Name: St. Charles Conve…" at bounding box center [821, 685] width 1037 height 996
drag, startPoint x: 532, startPoint y: 353, endPoint x: 474, endPoint y: 277, distance: 95.5
copy div "St. Charles Convention Center Event Venue Address: 1 Convention Center Plaza St…"
click at [920, 450] on div "Exhibit Hall Dates/Times: Edit" at bounding box center [830, 462] width 1047 height 25
